Goal: Task Accomplishment & Management: Complete application form

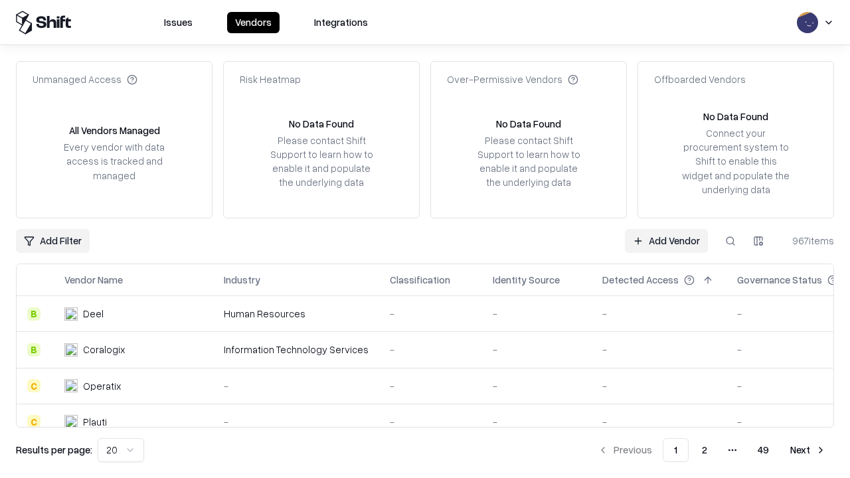
click at [666, 241] on link "Add Vendor" at bounding box center [666, 241] width 83 height 24
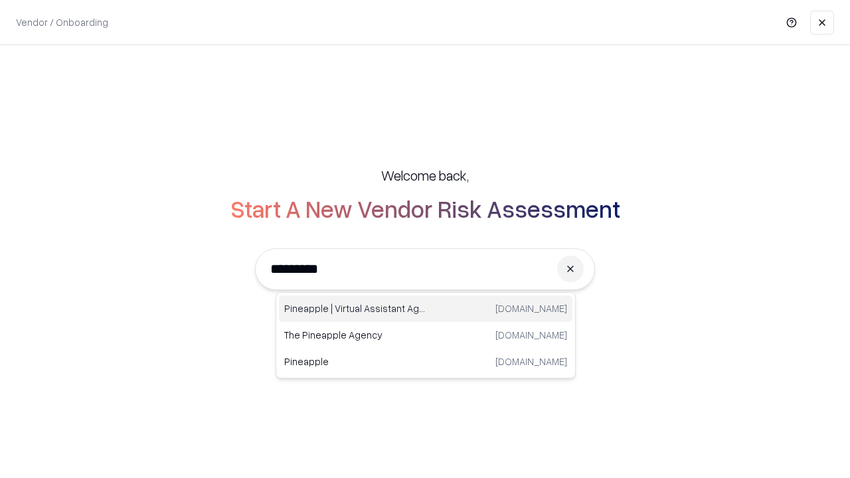
click at [426, 309] on div "Pineapple | Virtual Assistant Agency [DOMAIN_NAME]" at bounding box center [426, 309] width 294 height 27
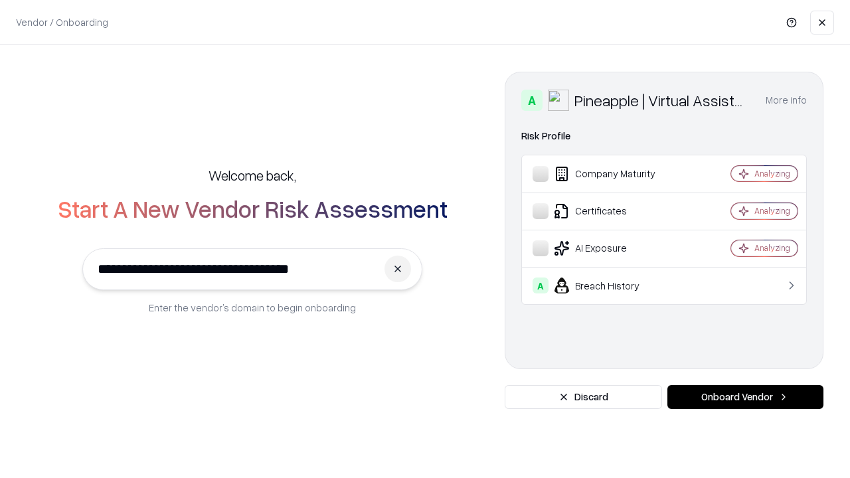
type input "**********"
click at [745, 397] on button "Onboard Vendor" at bounding box center [746, 397] width 156 height 24
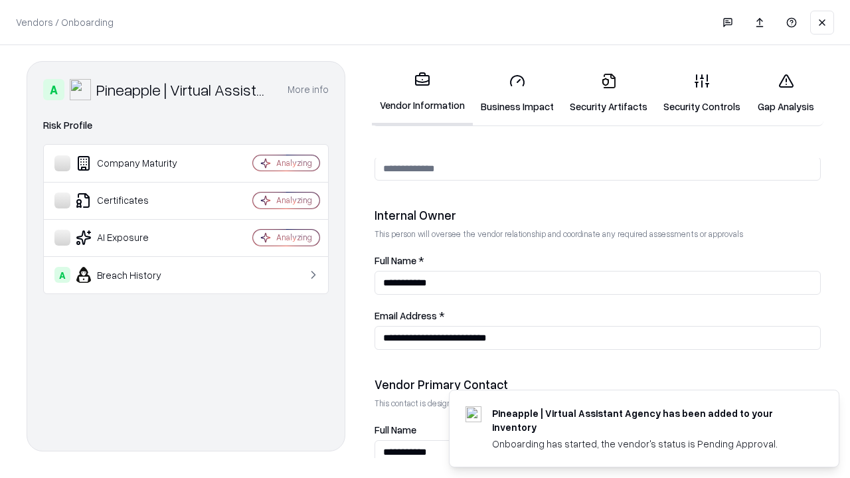
scroll to position [688, 0]
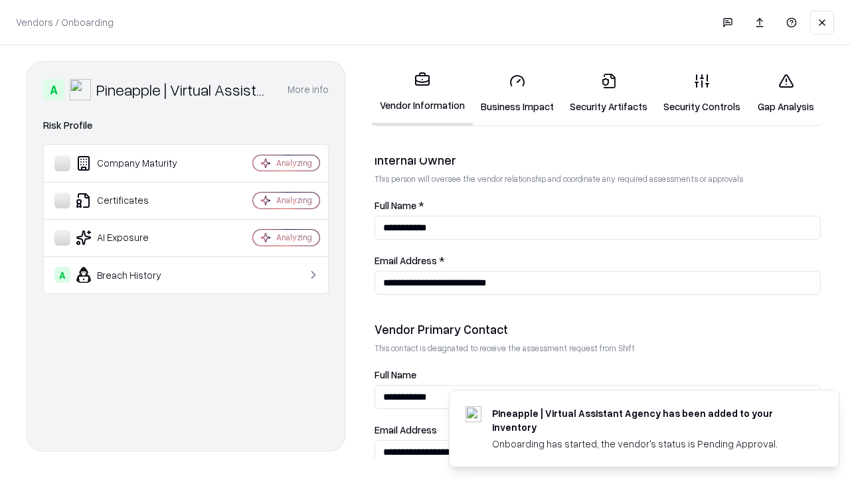
click at [518, 93] on link "Business Impact" at bounding box center [517, 93] width 89 height 62
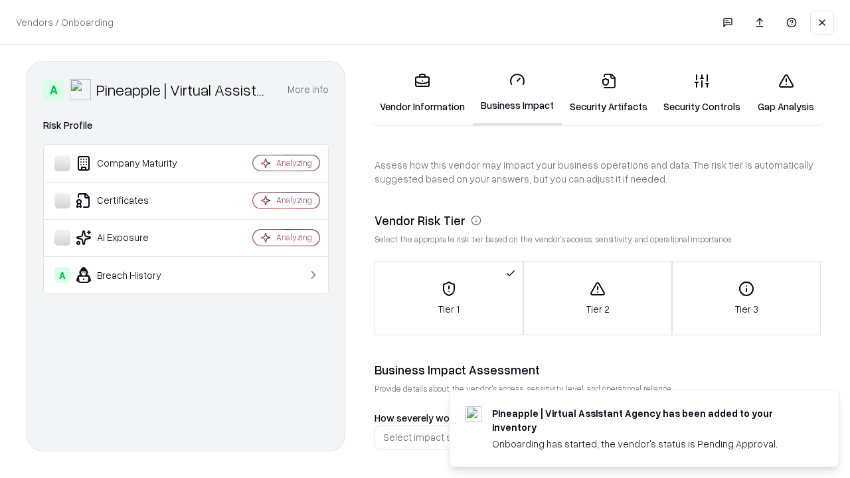
click at [609, 93] on link "Security Artifacts" at bounding box center [609, 93] width 94 height 62
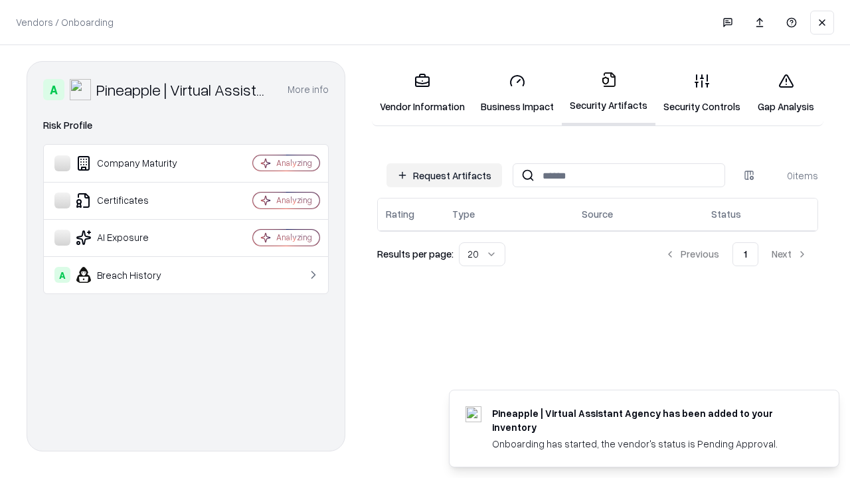
click at [444, 175] on button "Request Artifacts" at bounding box center [445, 175] width 116 height 24
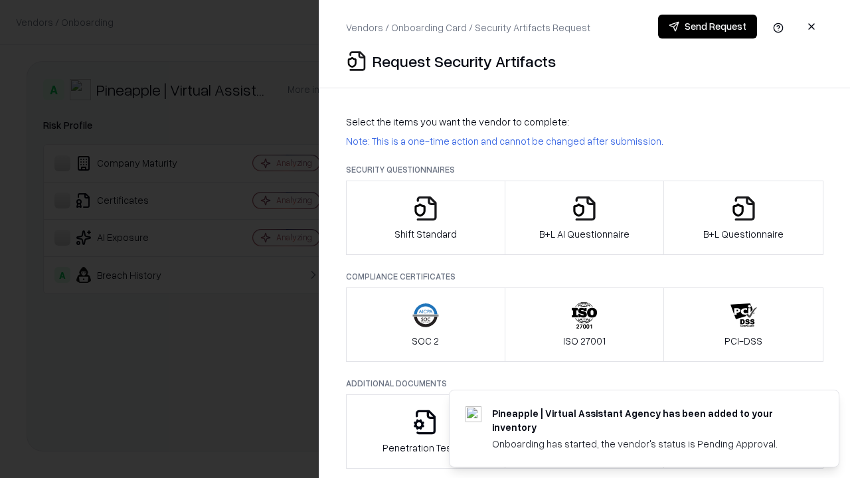
click at [425, 218] on icon "button" at bounding box center [426, 208] width 27 height 27
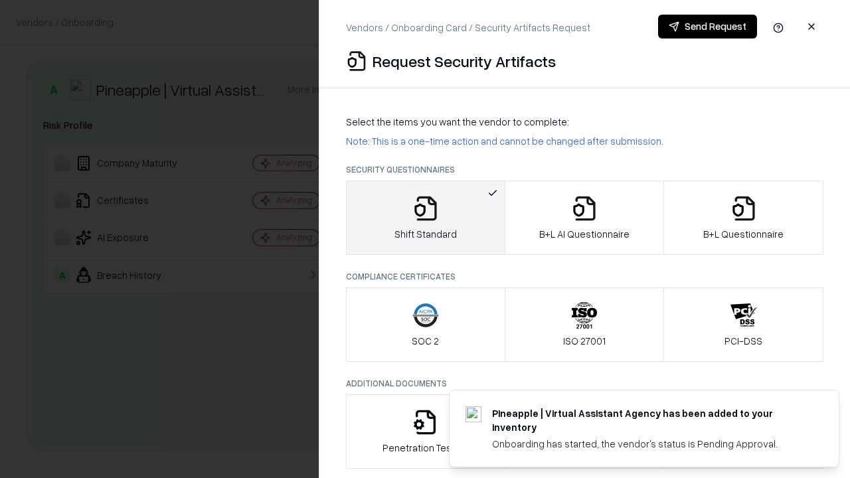
click at [708, 27] on button "Send Request" at bounding box center [707, 27] width 99 height 24
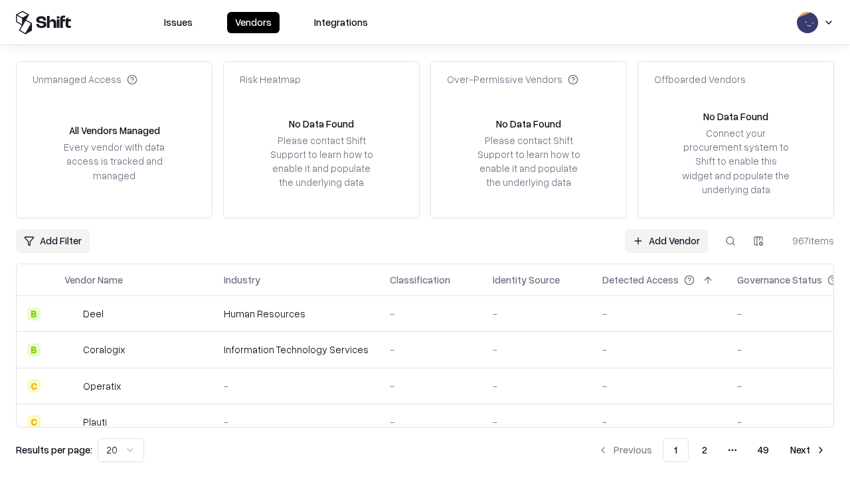
click at [731, 241] on button at bounding box center [731, 241] width 24 height 24
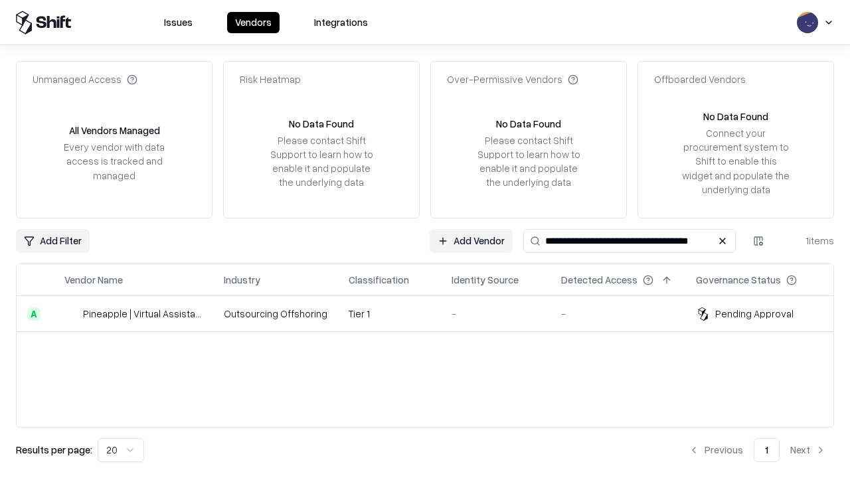
type input "**********"
click at [433, 314] on td "Tier 1" at bounding box center [389, 314] width 103 height 36
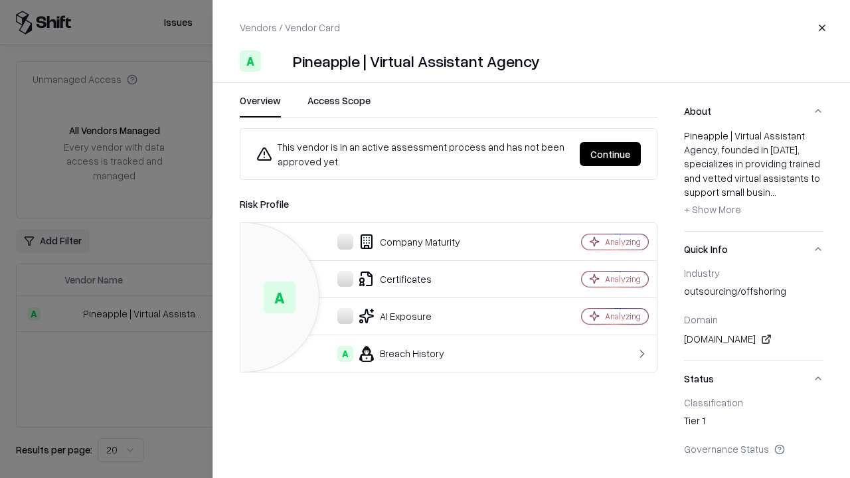
click at [611, 154] on button "Continue" at bounding box center [610, 154] width 61 height 24
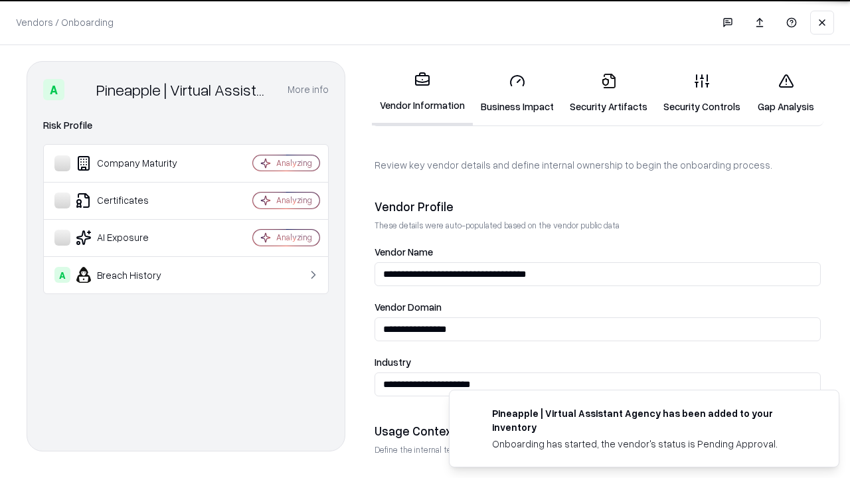
click at [609, 93] on link "Security Artifacts" at bounding box center [609, 93] width 94 height 62
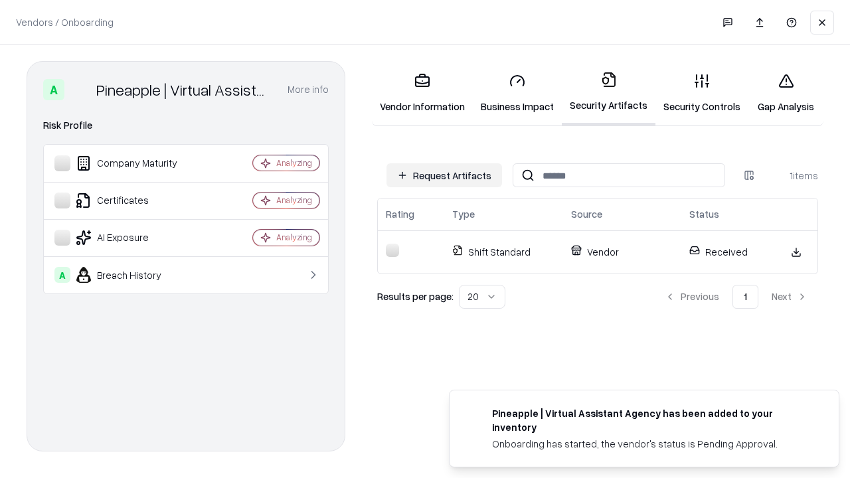
click at [702, 93] on link "Security Controls" at bounding box center [702, 93] width 93 height 62
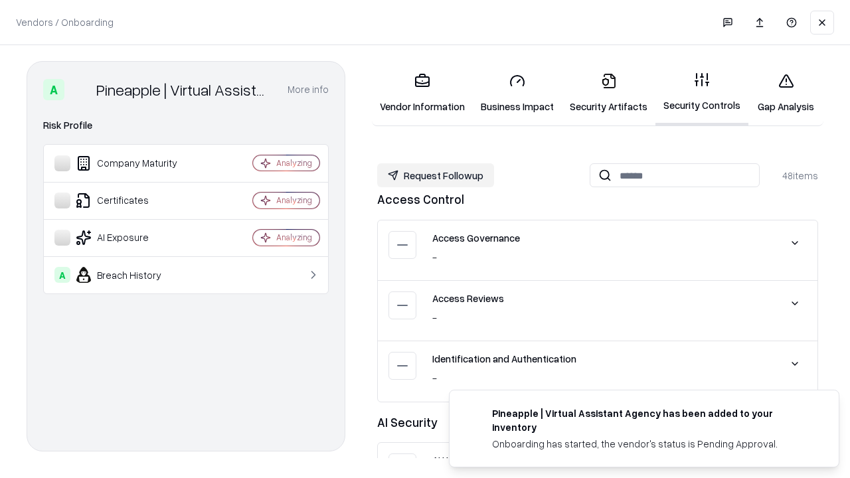
click at [436, 175] on button "Request Followup" at bounding box center [435, 175] width 117 height 24
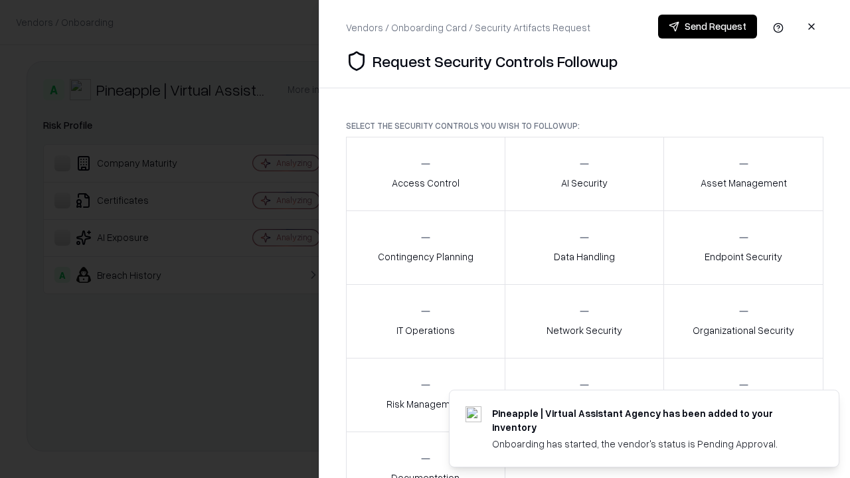
click at [425, 174] on div "Access Control" at bounding box center [426, 173] width 68 height 33
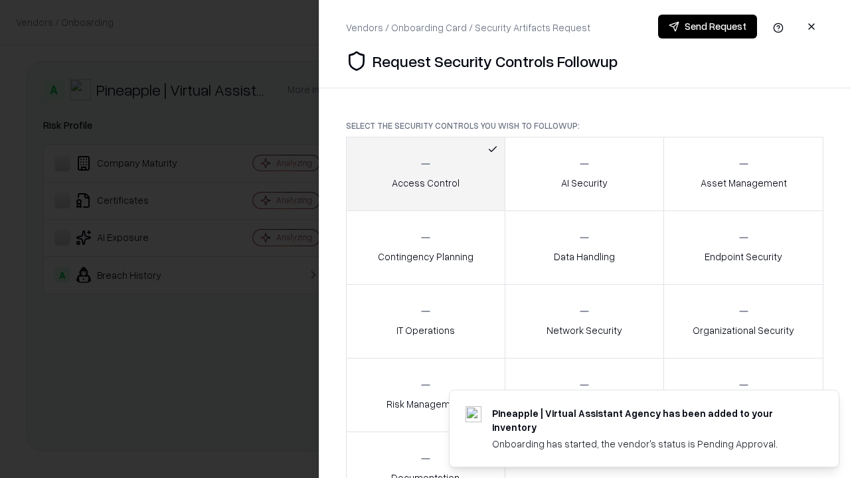
click at [708, 27] on button "Send Request" at bounding box center [707, 27] width 99 height 24
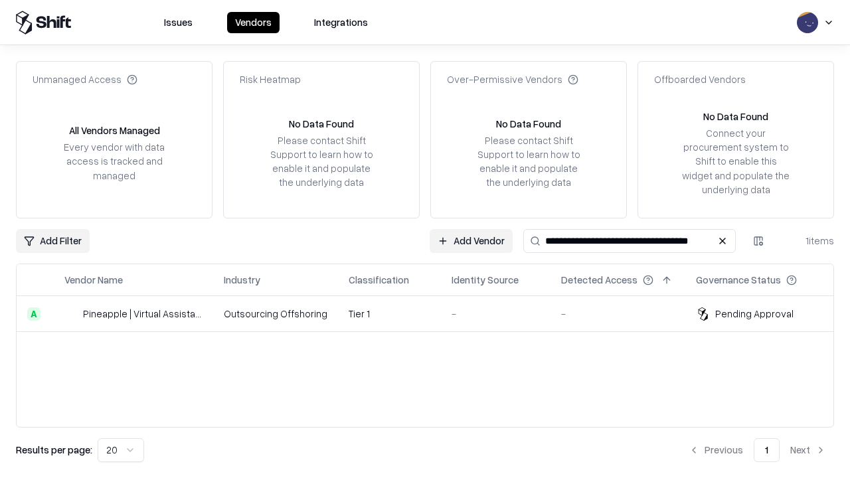
type input "**********"
click at [433, 314] on td "Tier 1" at bounding box center [389, 314] width 103 height 36
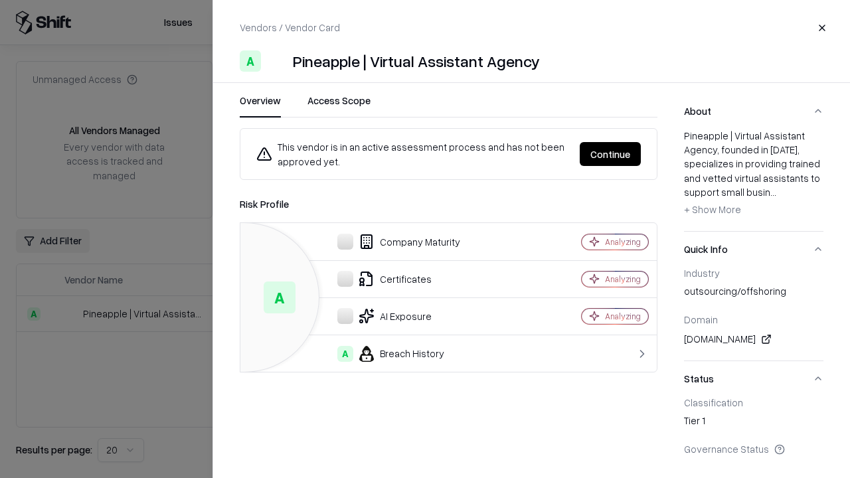
click at [611, 154] on button "Continue" at bounding box center [610, 154] width 61 height 24
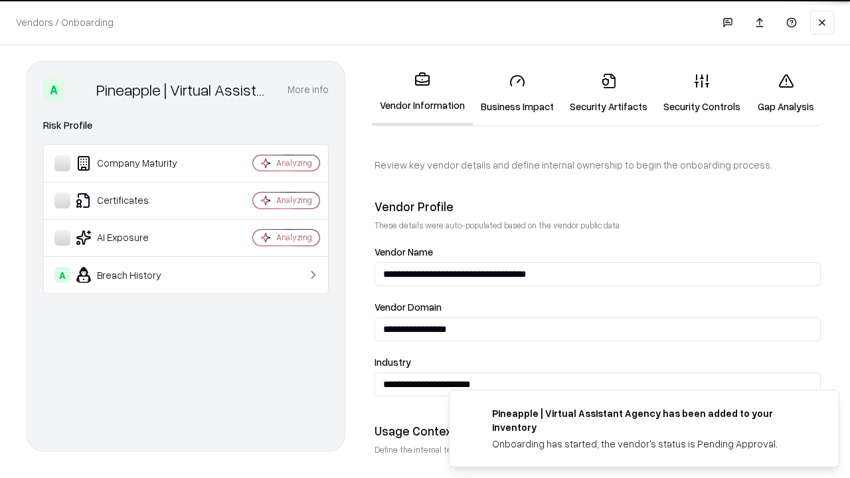
click at [786, 93] on link "Gap Analysis" at bounding box center [786, 93] width 75 height 62
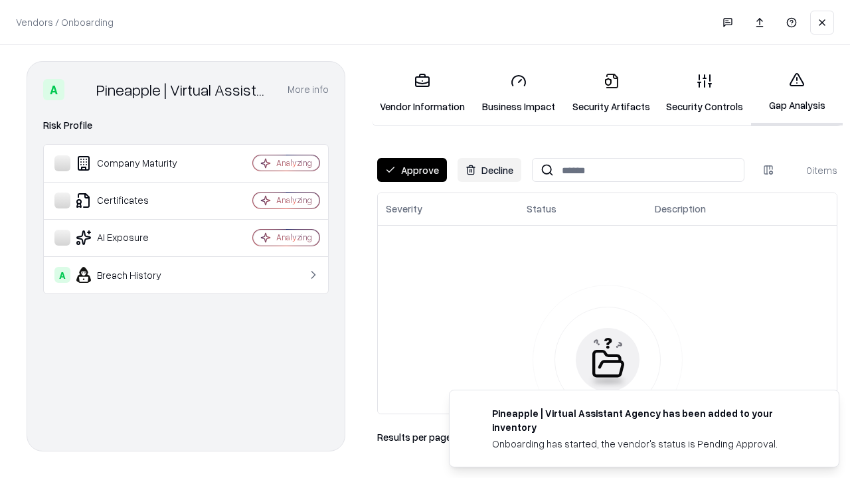
click at [412, 170] on button "Approve" at bounding box center [412, 170] width 70 height 24
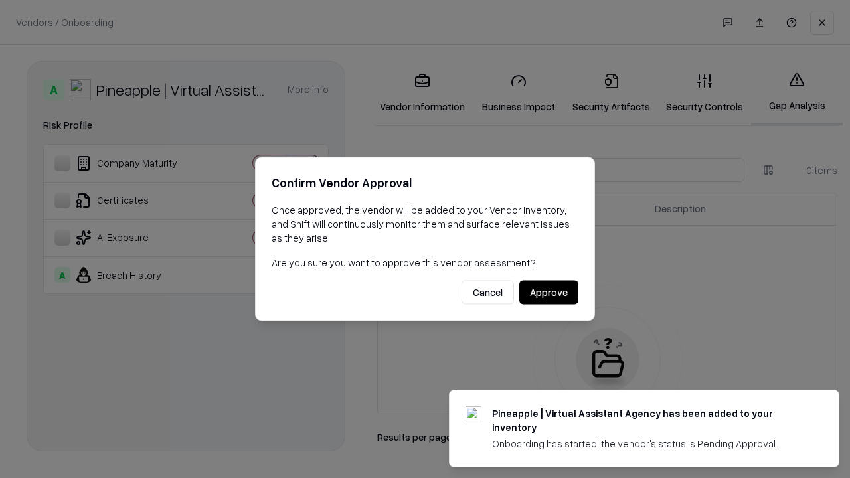
click at [549, 292] on button "Approve" at bounding box center [549, 293] width 59 height 24
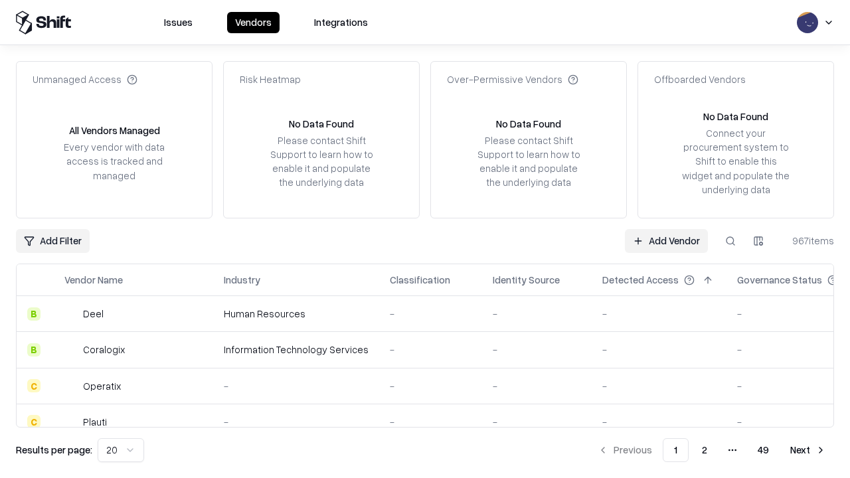
type input "**********"
click at [666, 241] on link "Add Vendor" at bounding box center [666, 241] width 83 height 24
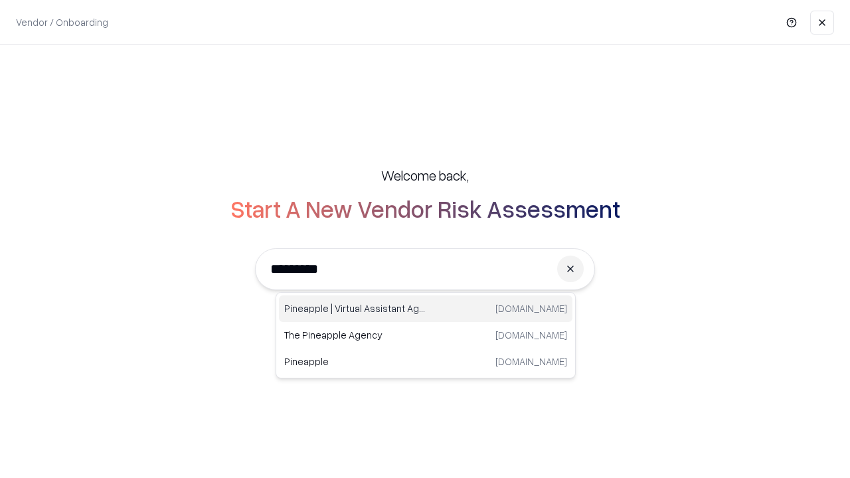
click at [426, 309] on div "Pineapple | Virtual Assistant Agency [DOMAIN_NAME]" at bounding box center [426, 309] width 294 height 27
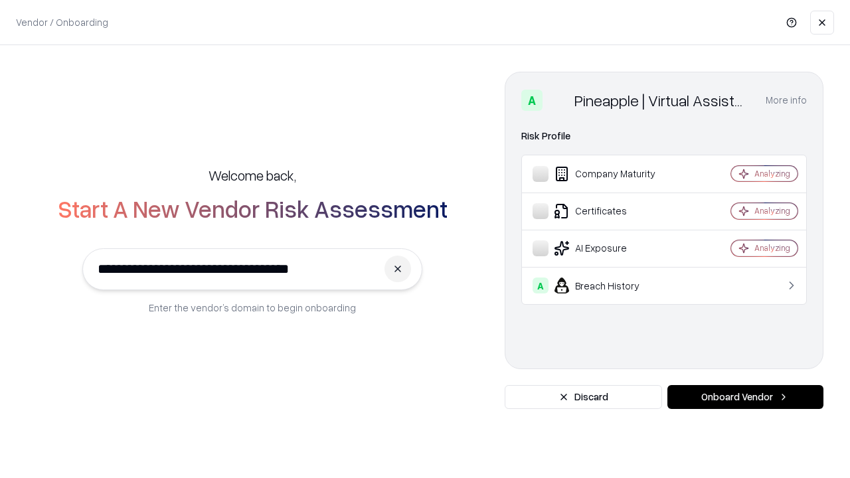
type input "**********"
click at [745, 397] on button "Onboard Vendor" at bounding box center [746, 397] width 156 height 24
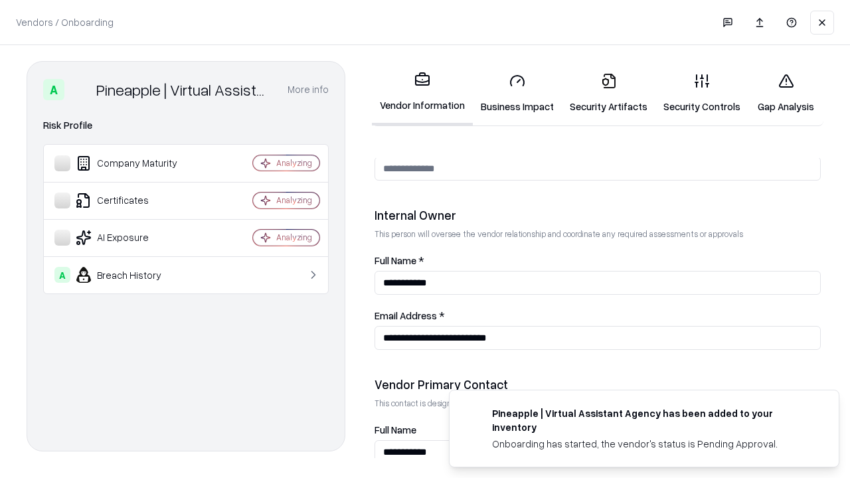
scroll to position [688, 0]
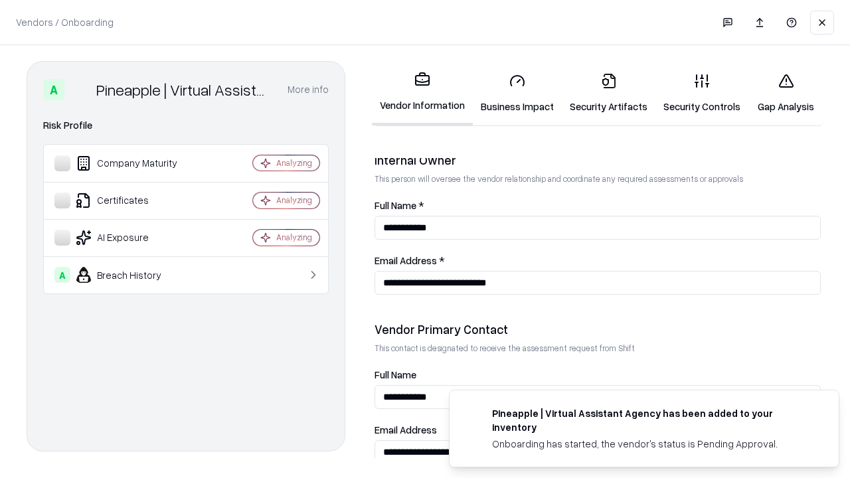
click at [786, 93] on link "Gap Analysis" at bounding box center [786, 93] width 75 height 62
